Goal: Find specific page/section: Find specific page/section

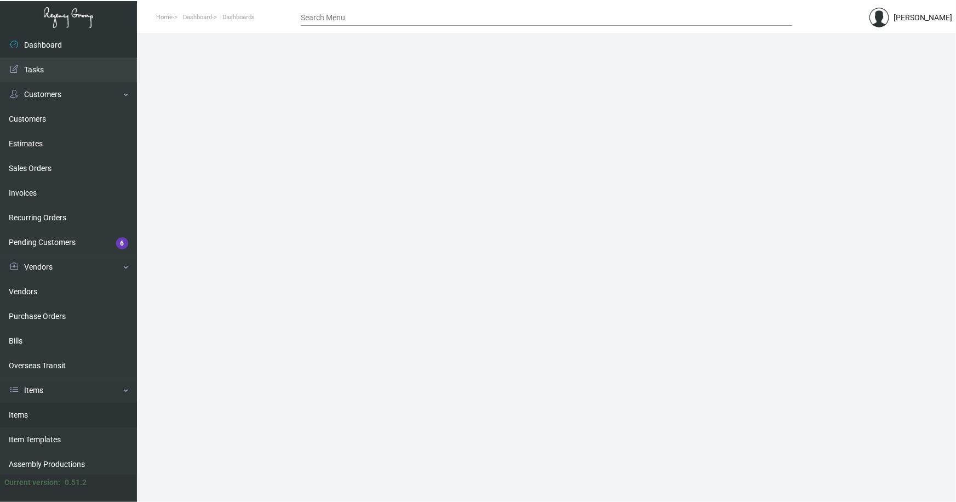
click at [17, 412] on link "Items" at bounding box center [68, 415] width 137 height 25
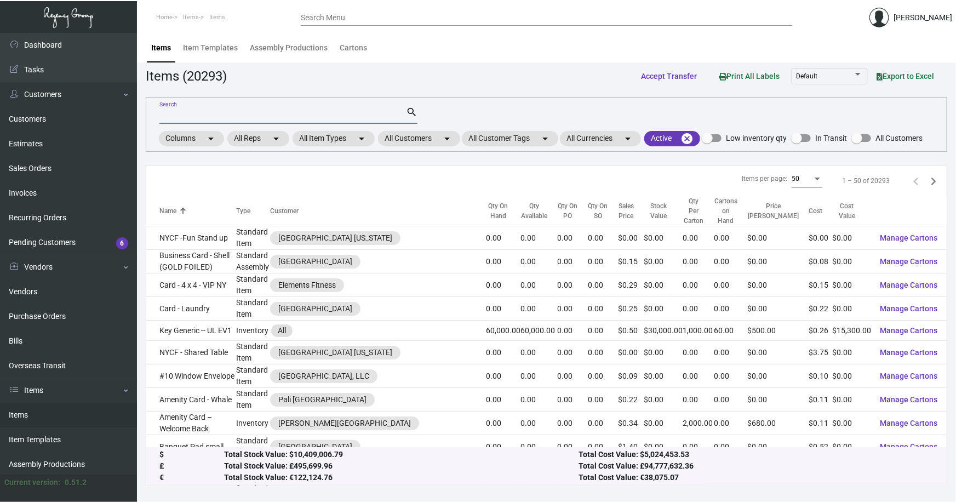
click at [220, 115] on input "Search" at bounding box center [282, 115] width 247 height 9
type input "[PERSON_NAME] na"
